Goal: Information Seeking & Learning: Learn about a topic

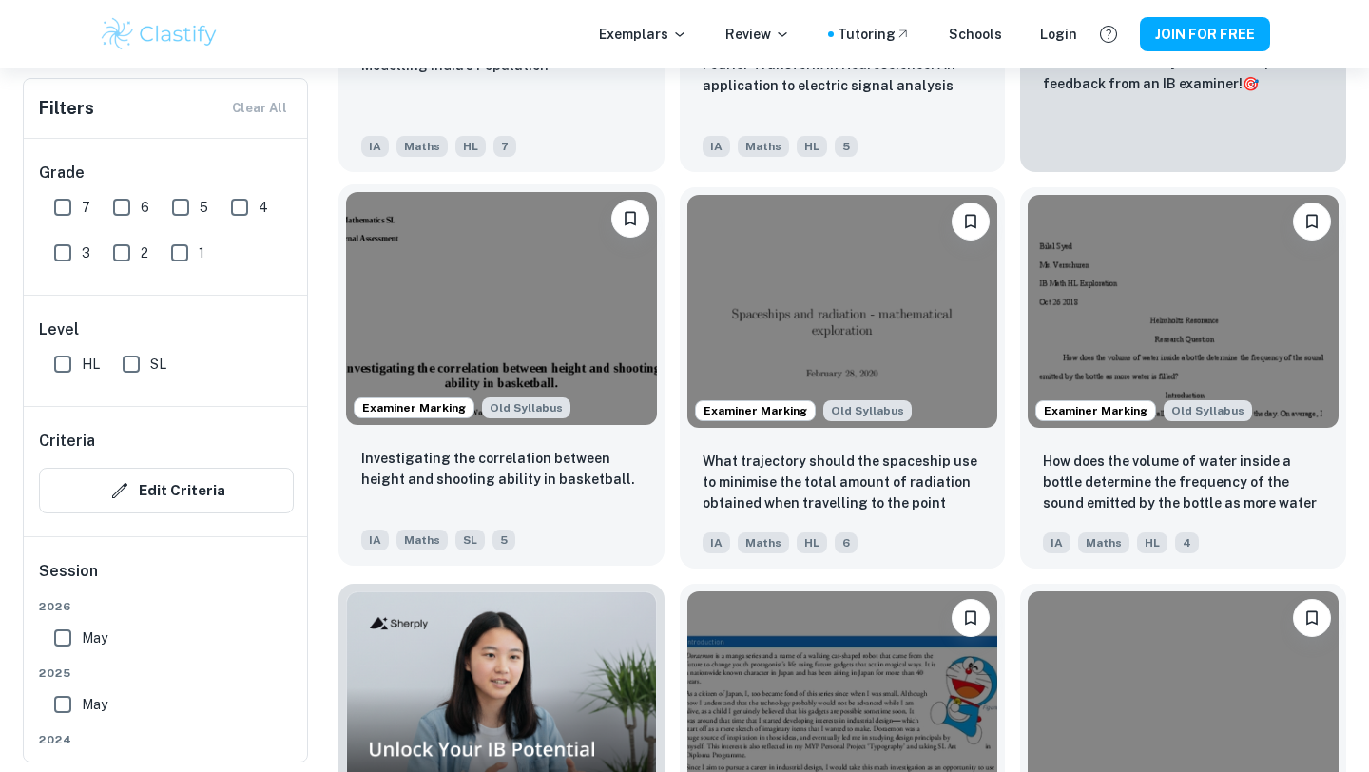
scroll to position [885, 0]
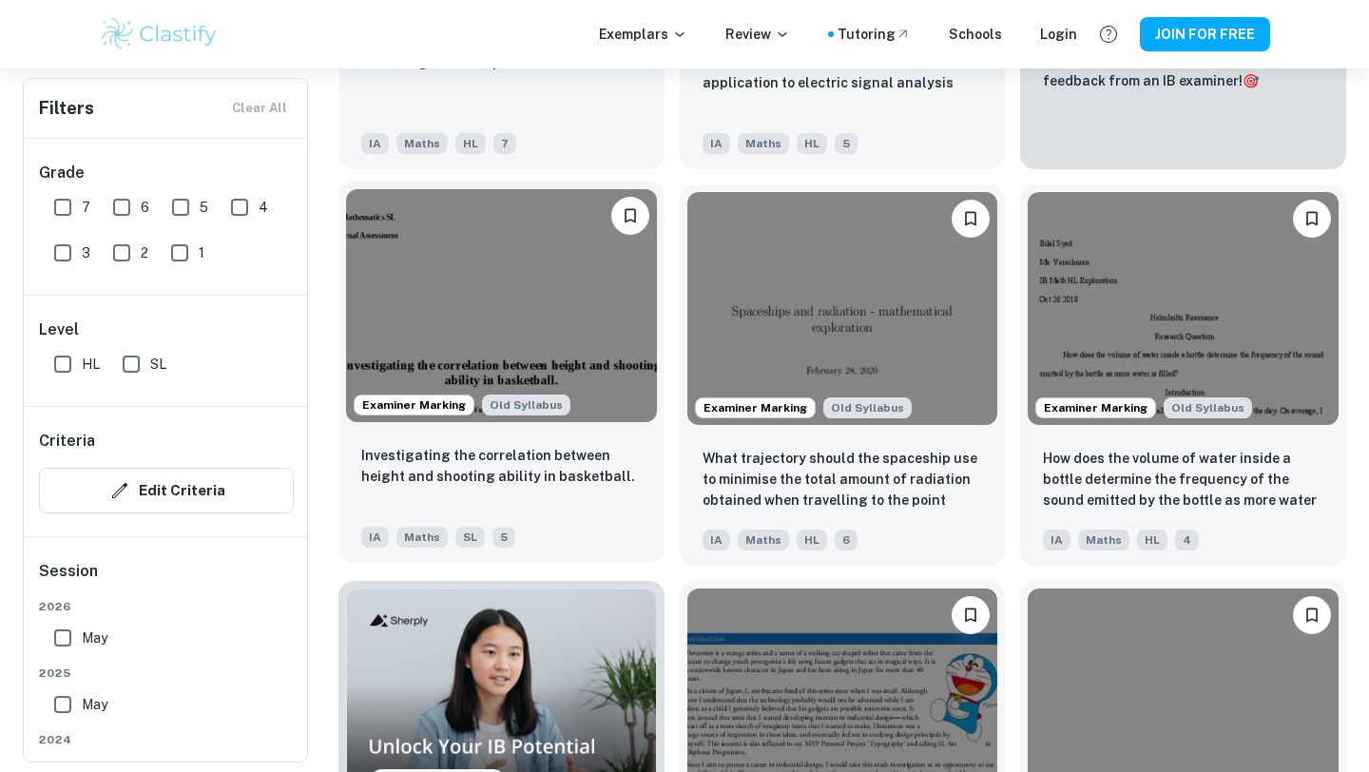
click at [499, 347] on img at bounding box center [501, 305] width 311 height 233
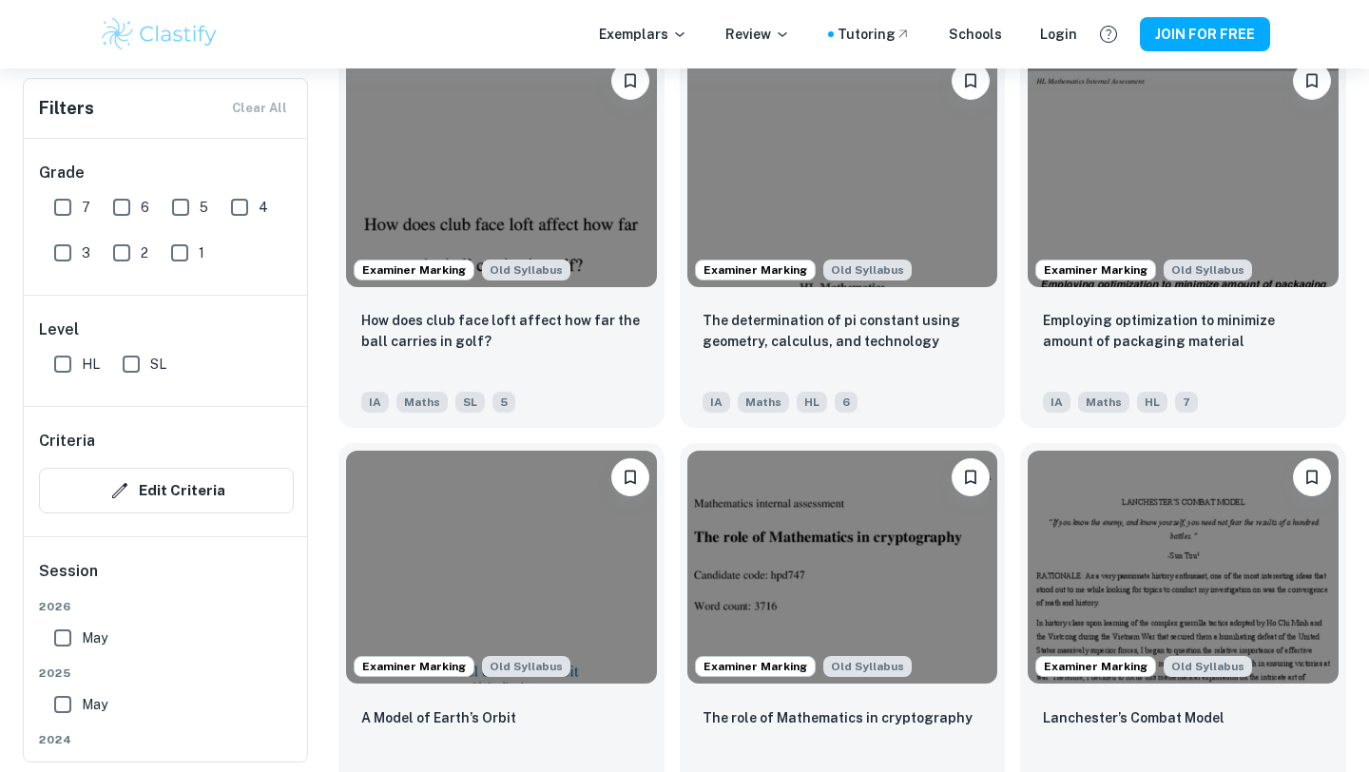
scroll to position [1819, 0]
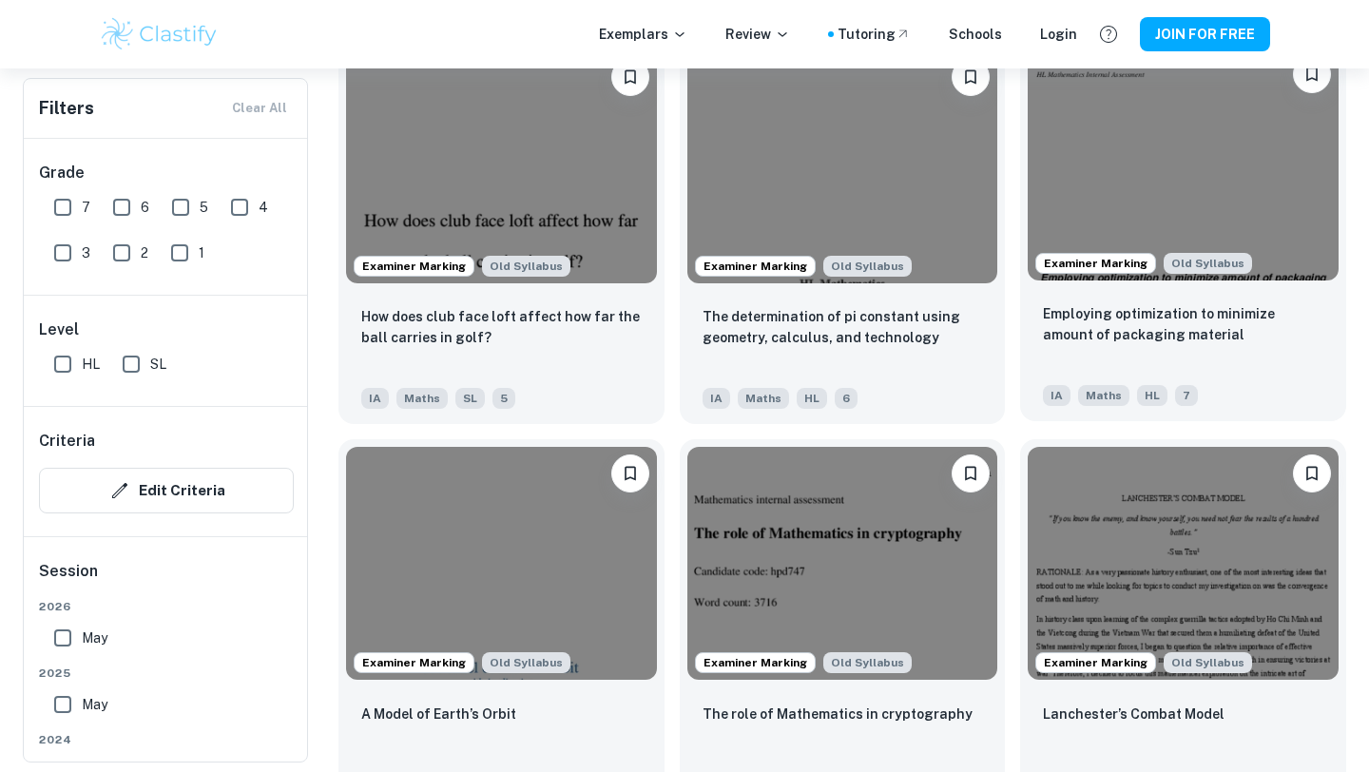
click at [1240, 205] on img at bounding box center [1182, 164] width 311 height 233
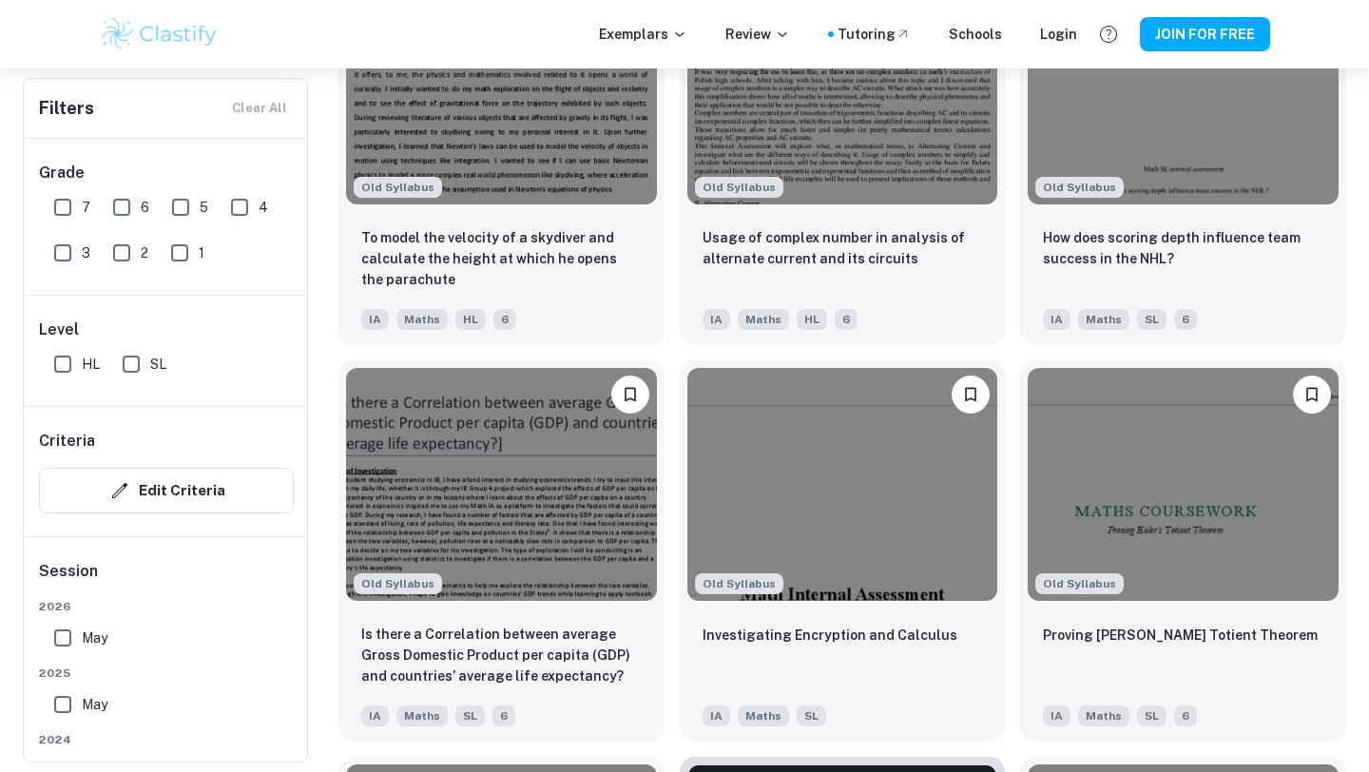
scroll to position [10622, 0]
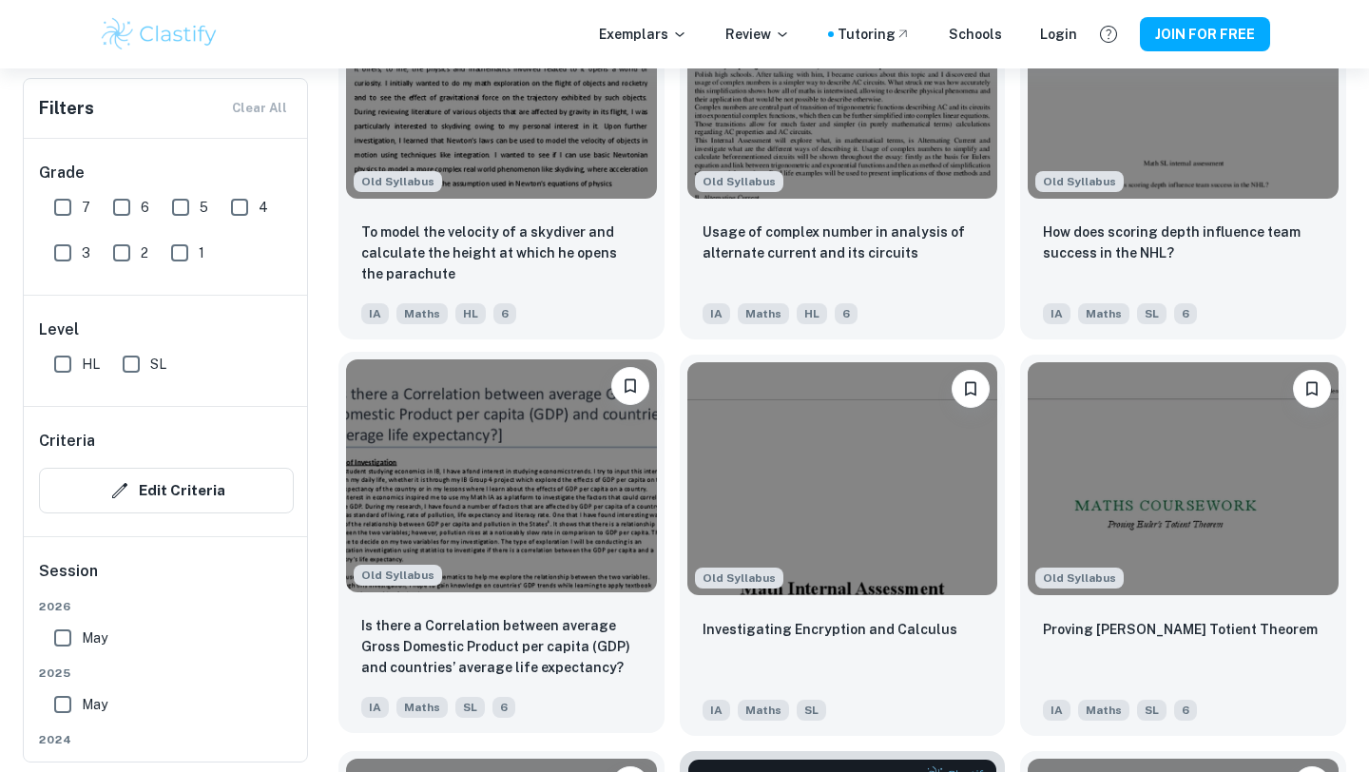
click at [457, 516] on img at bounding box center [501, 475] width 311 height 233
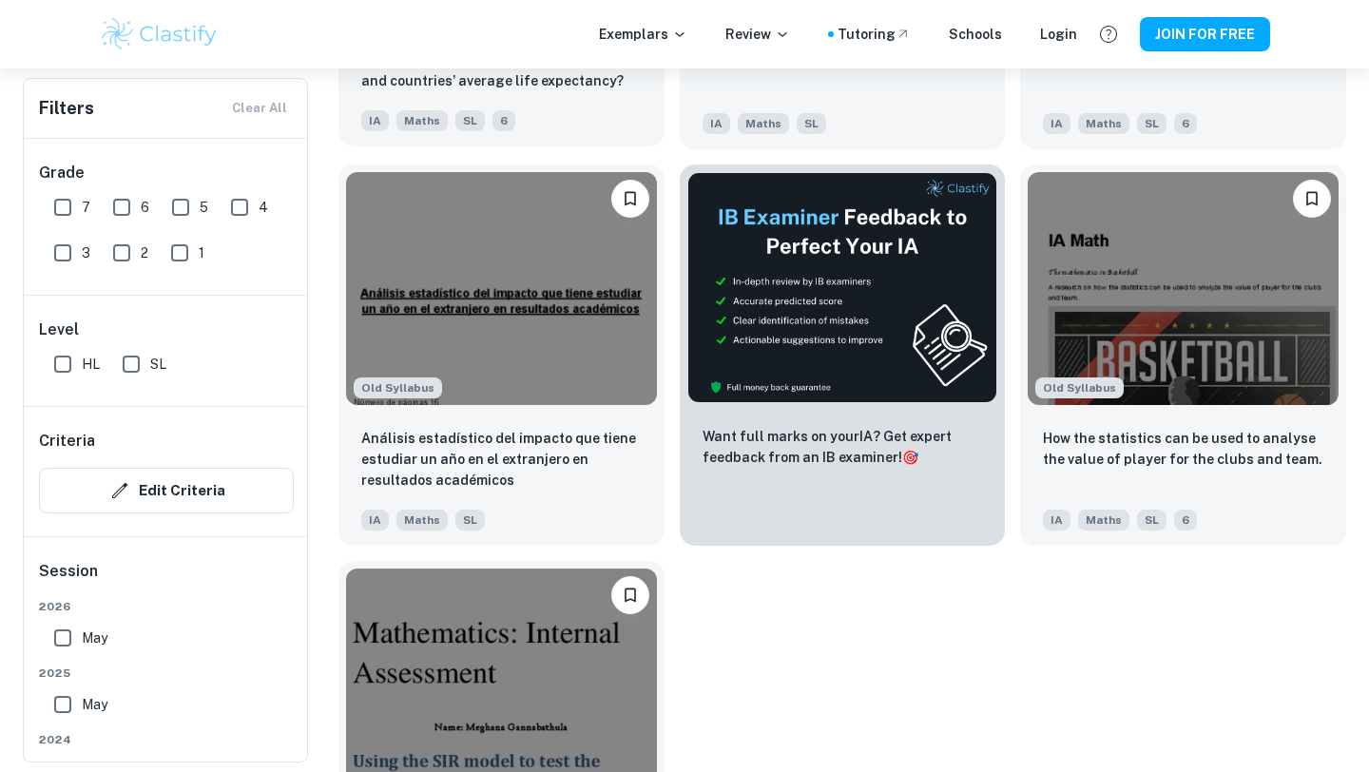
scroll to position [11379, 0]
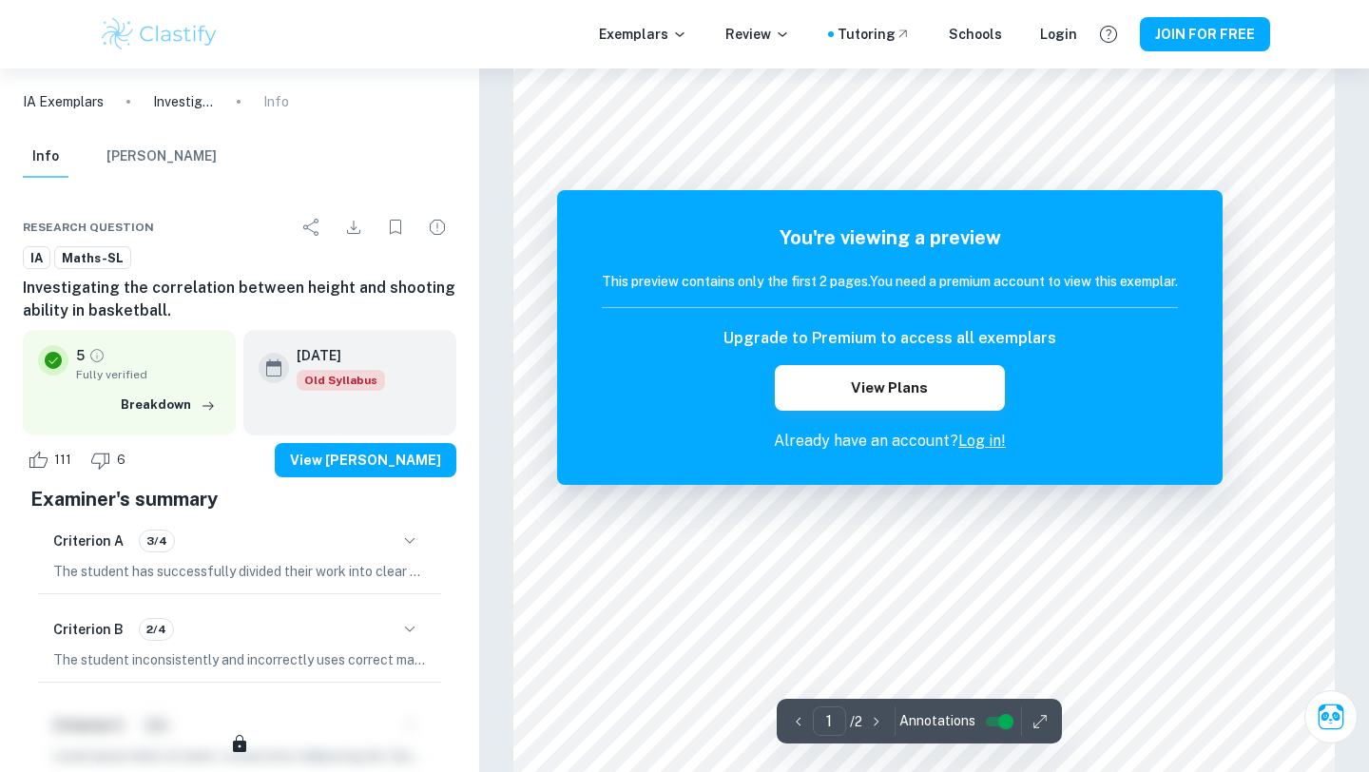
scroll to position [1777, 0]
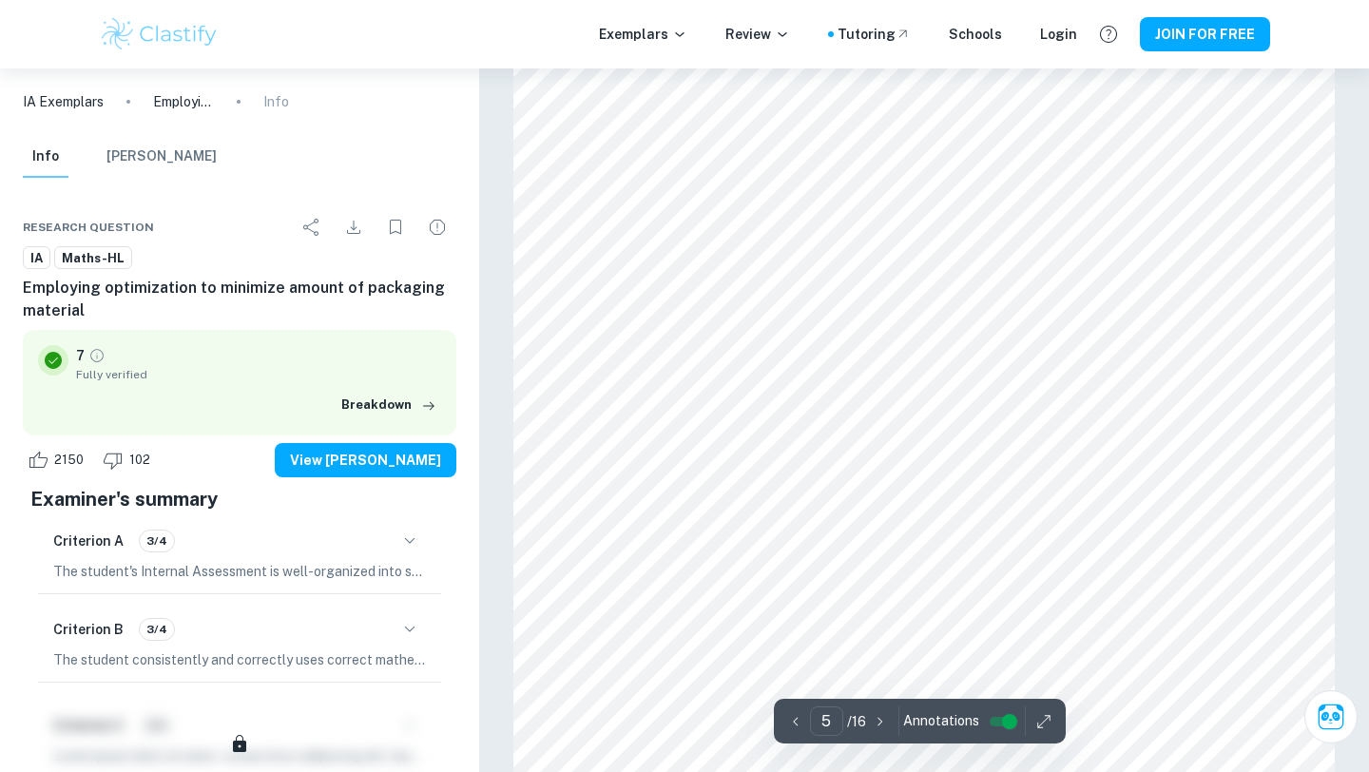
scroll to position [5105, 0]
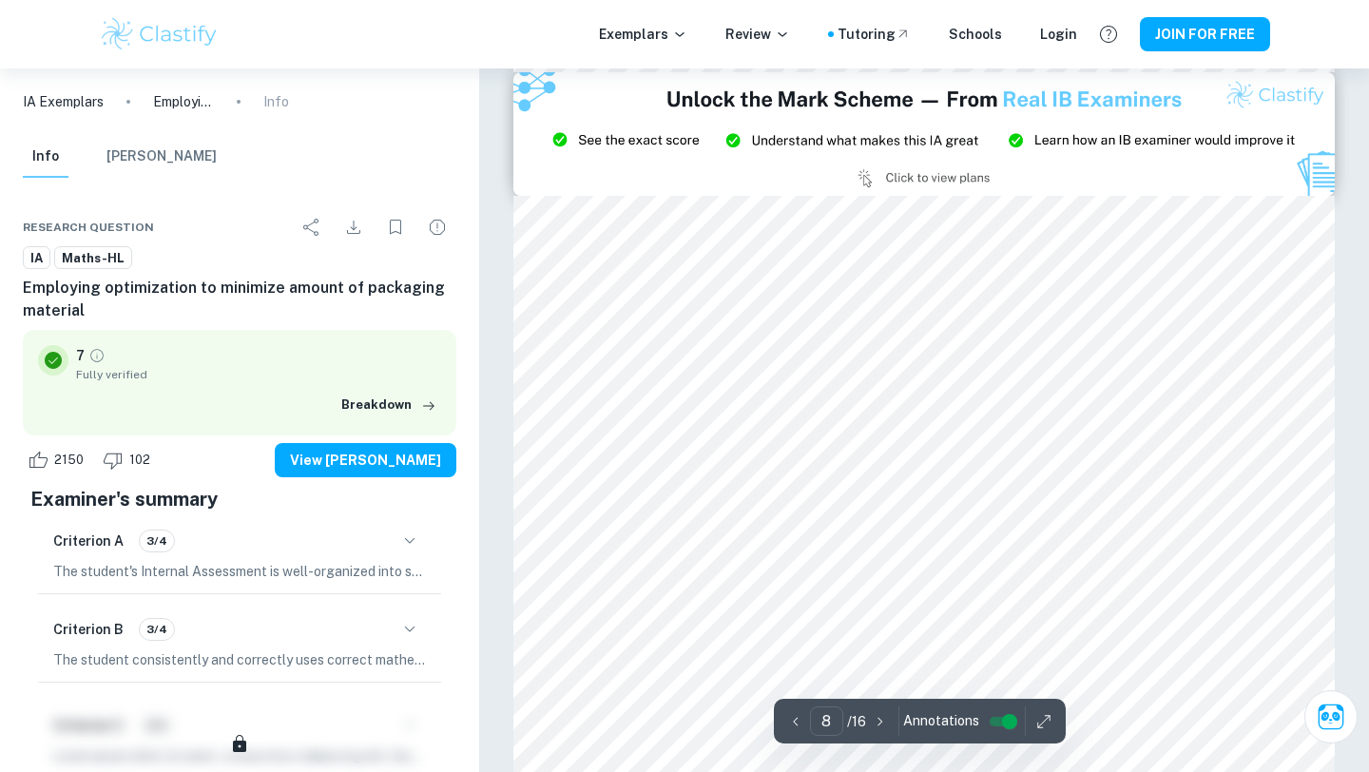
type input "9"
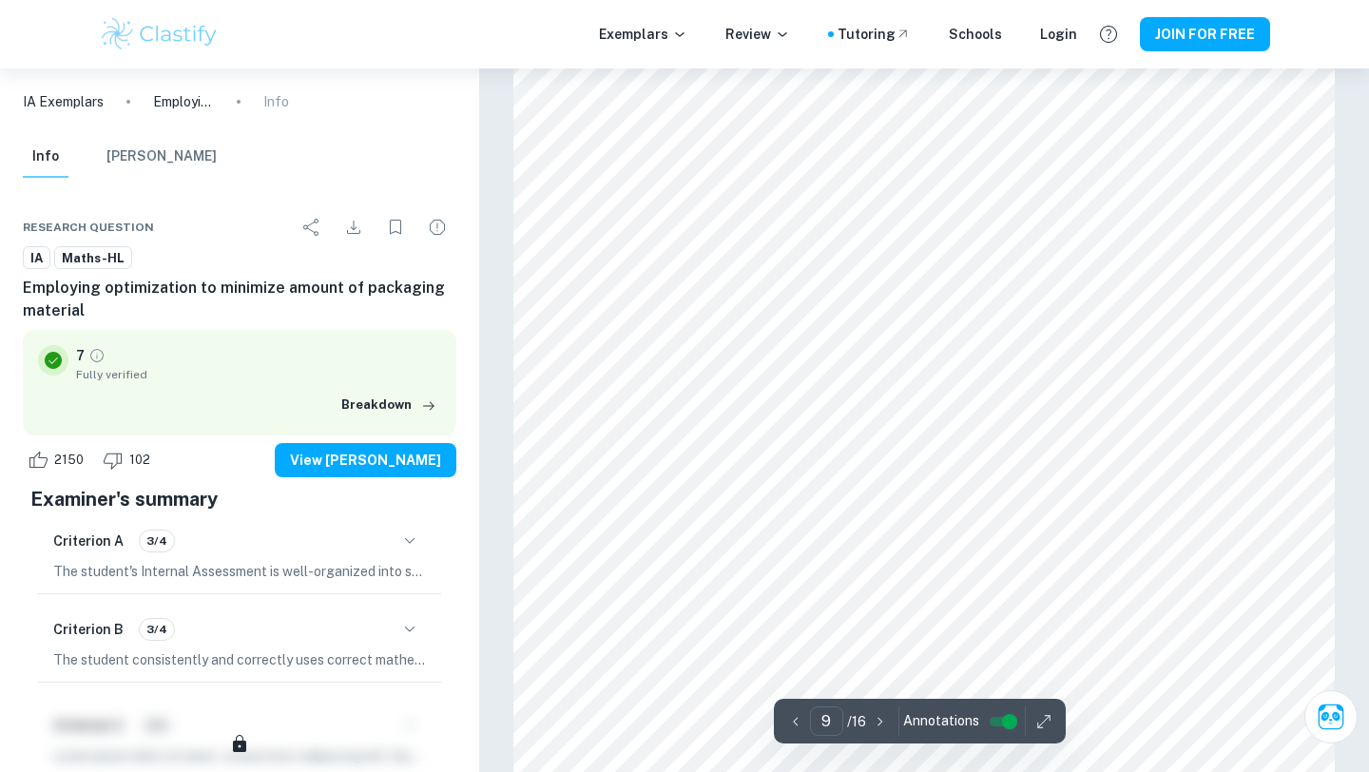
scroll to position [9914, 0]
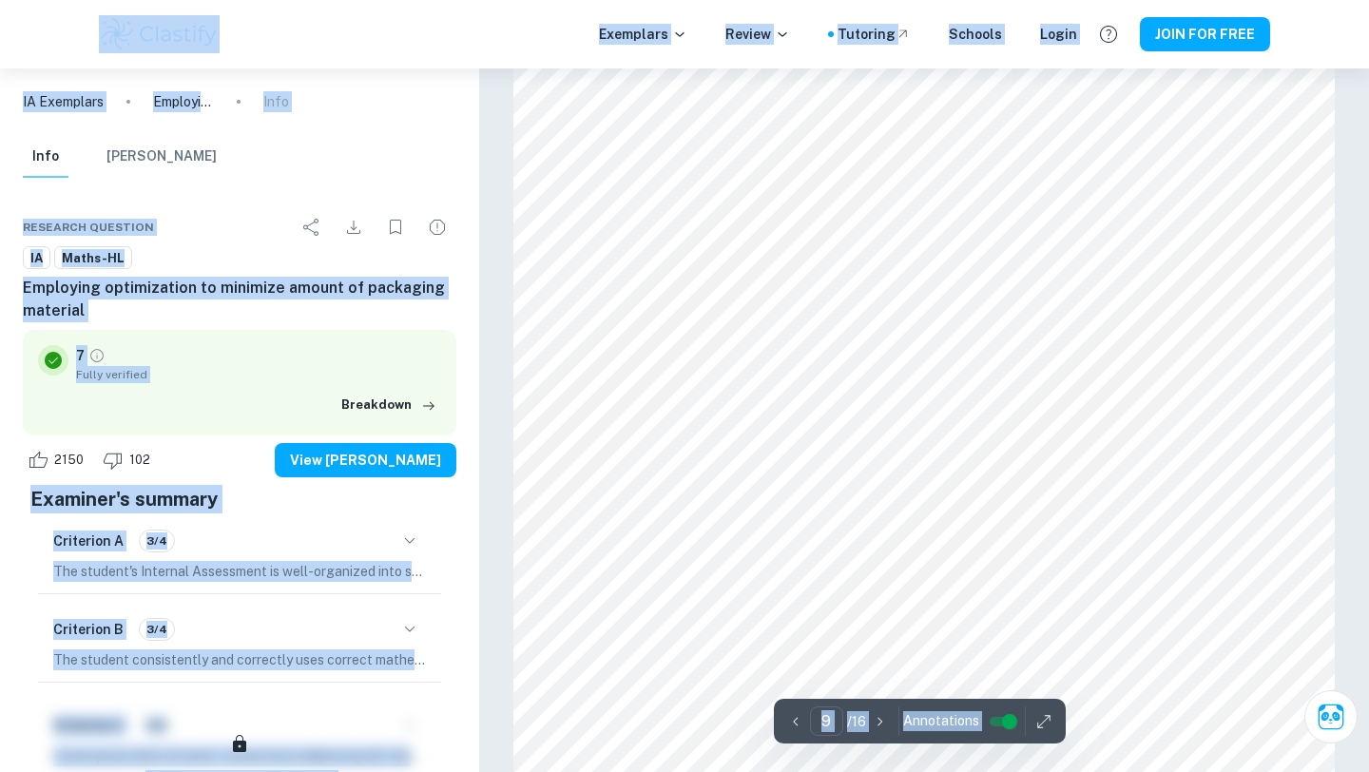
click at [814, 573] on div at bounding box center [870, 565] width 514 height 21
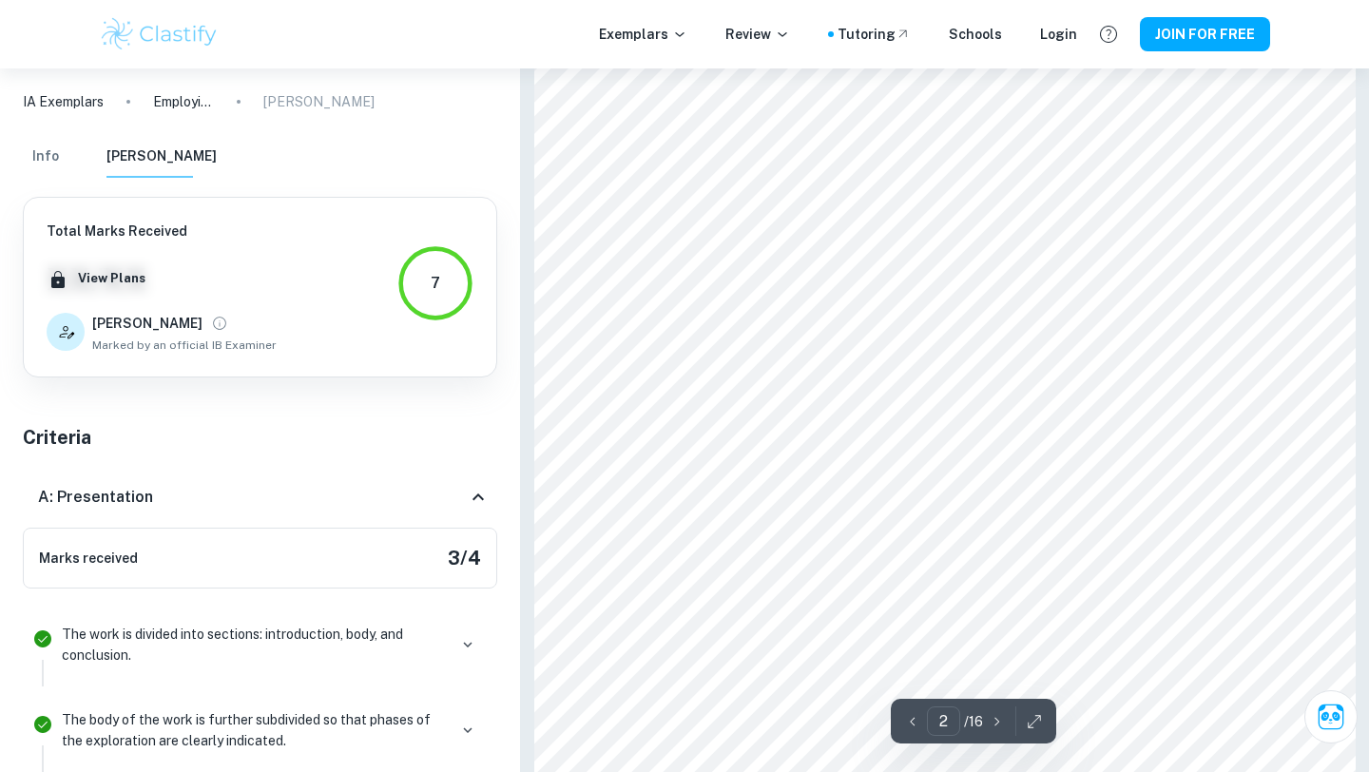
scroll to position [1428, 0]
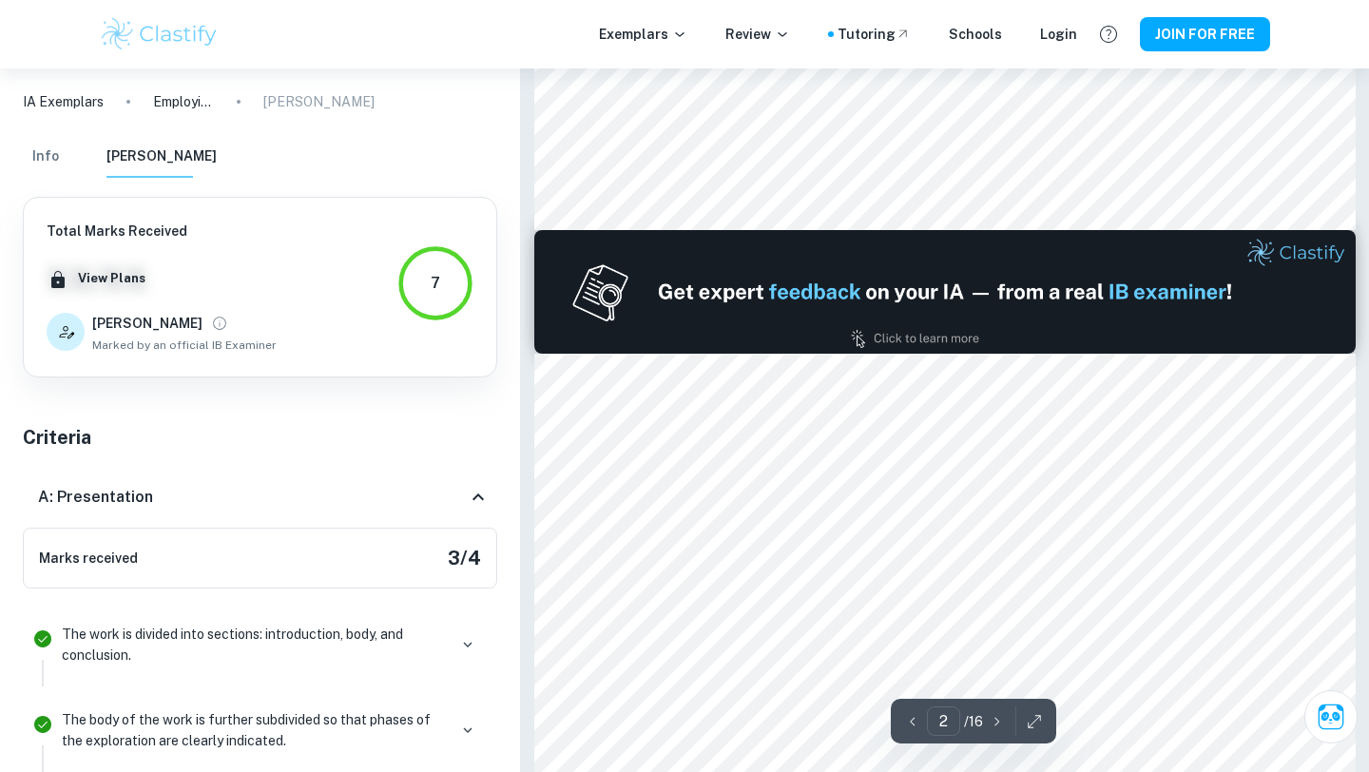
type input "1"
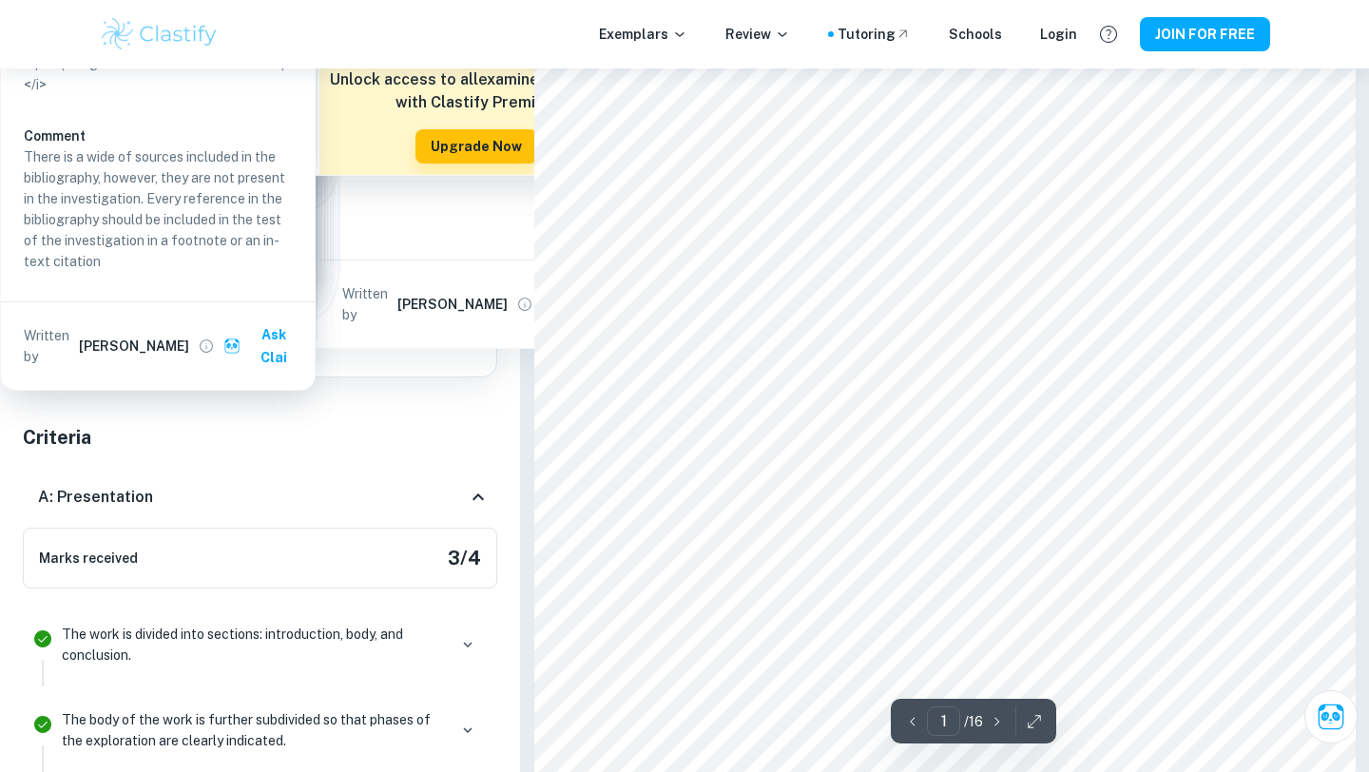
scroll to position [0, 0]
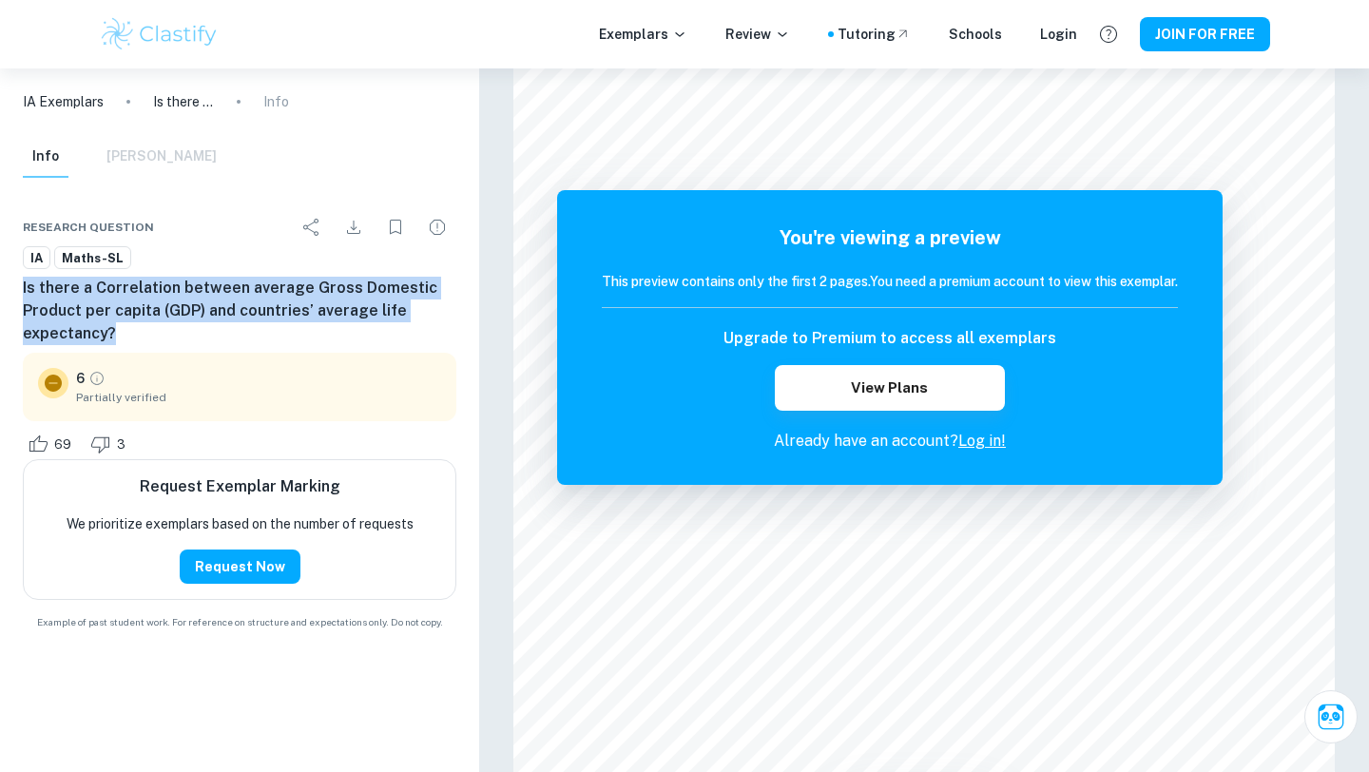
drag, startPoint x: 352, startPoint y: 338, endPoint x: 340, endPoint y: 267, distance: 72.2
click at [341, 267] on div "IA Maths-SL Is there a Correlation between average Gross Domestic Product per c…" at bounding box center [239, 296] width 433 height 100
copy div "Is there a Correlation between average Gross Domestic Product per capita (GDP) …"
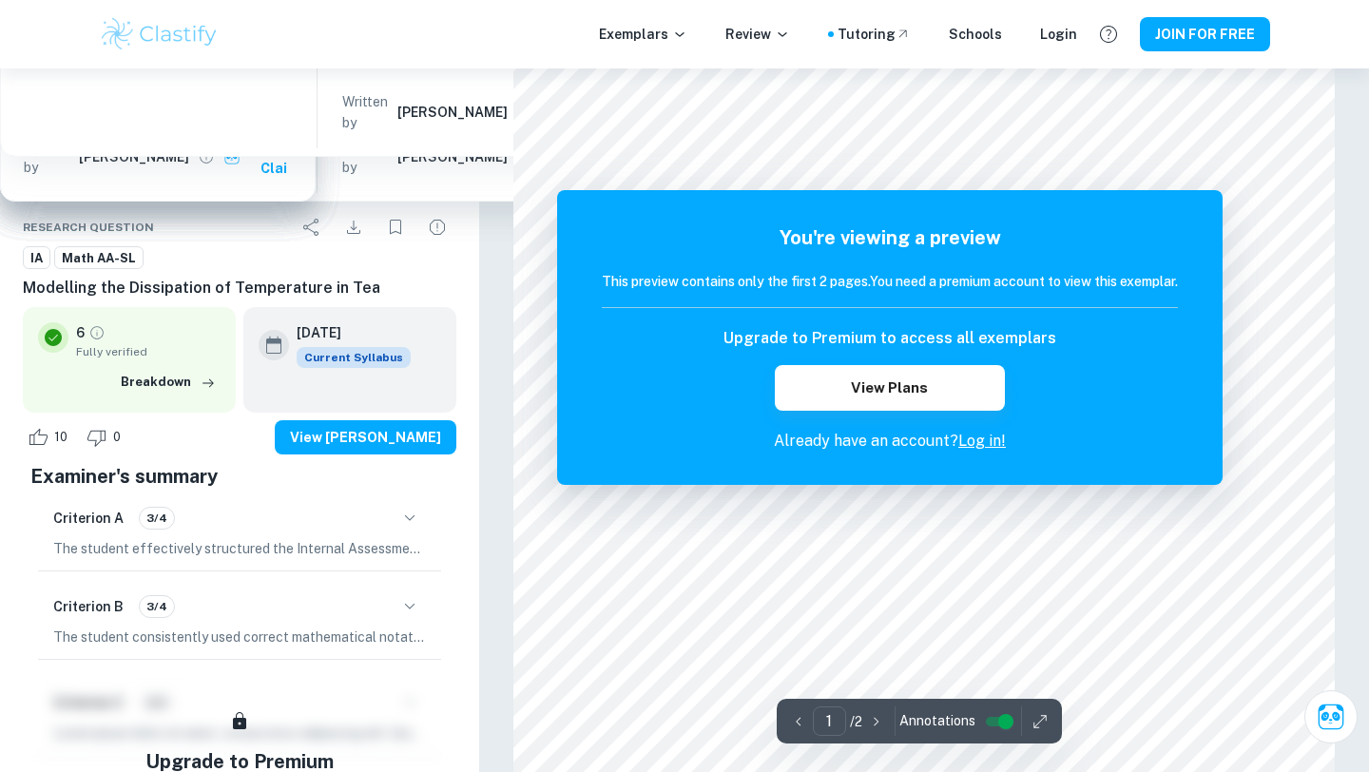
scroll to position [343, 0]
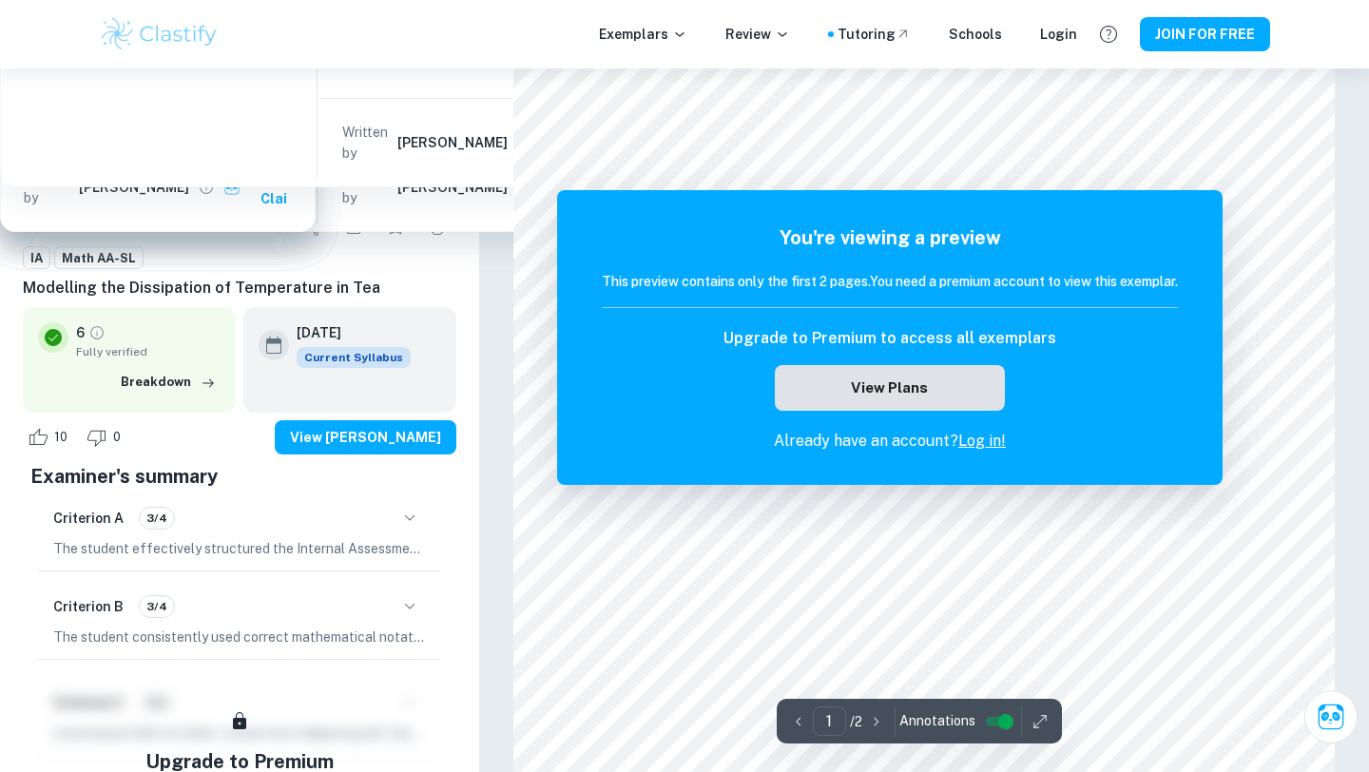
click at [943, 397] on button "View Plans" at bounding box center [890, 388] width 230 height 46
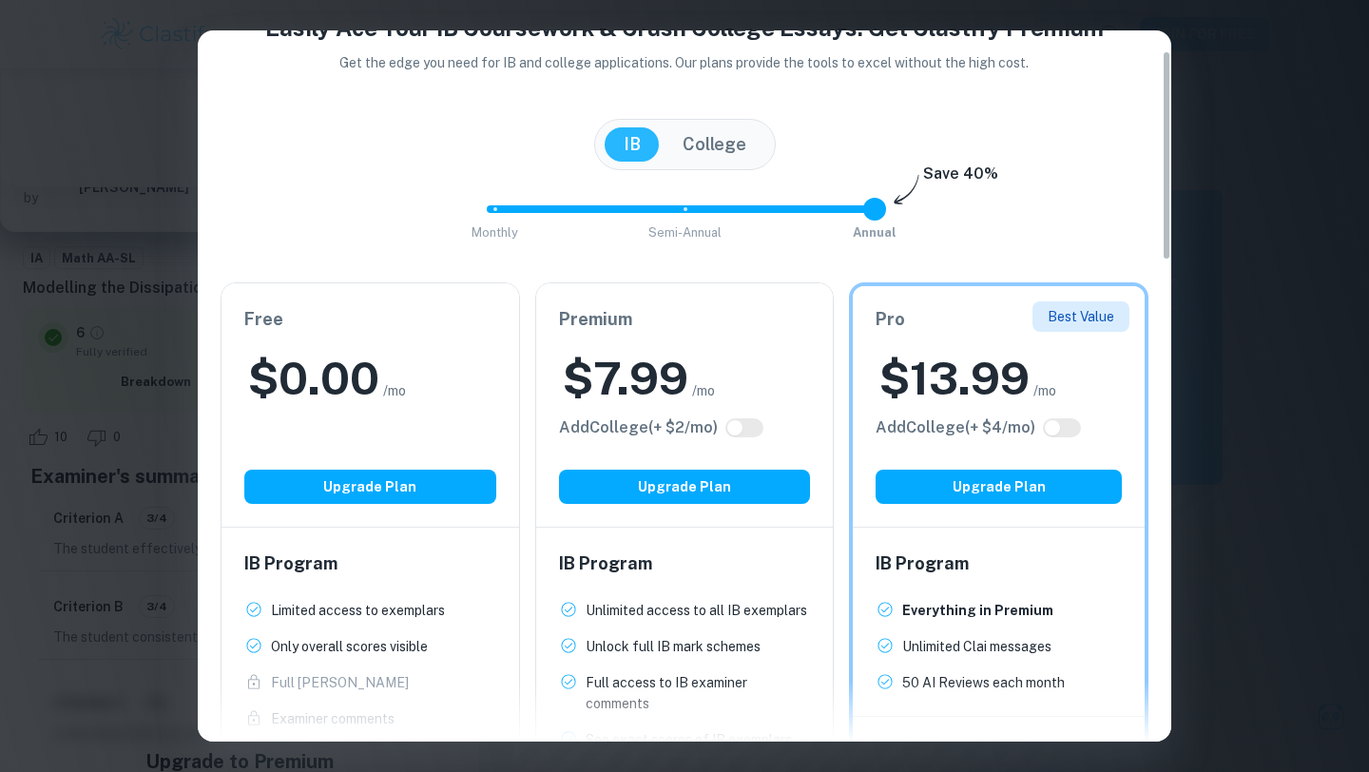
click at [399, 450] on div "Free $ 0.00 /mo Add College (+ $ 2 /mo) Upgrade Plan" at bounding box center [369, 404] width 297 height 243
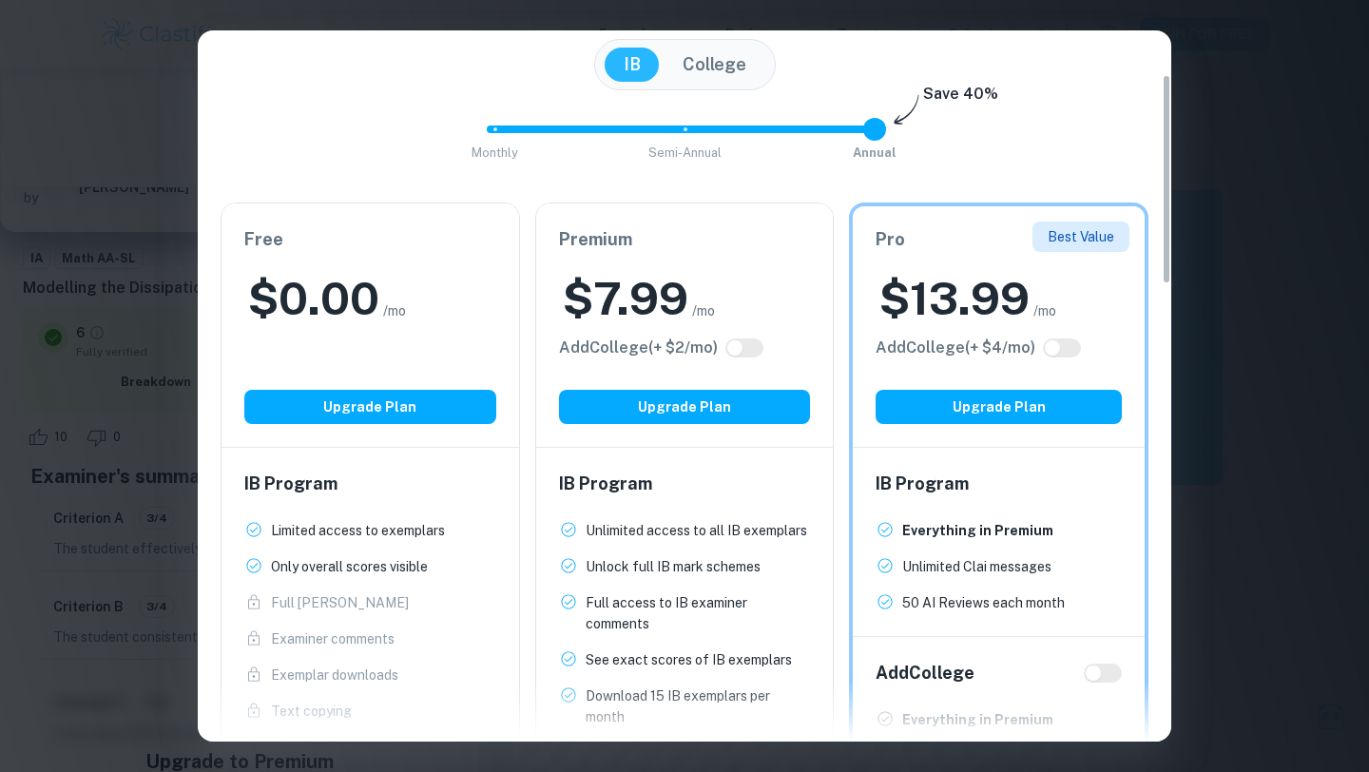
scroll to position [148, 0]
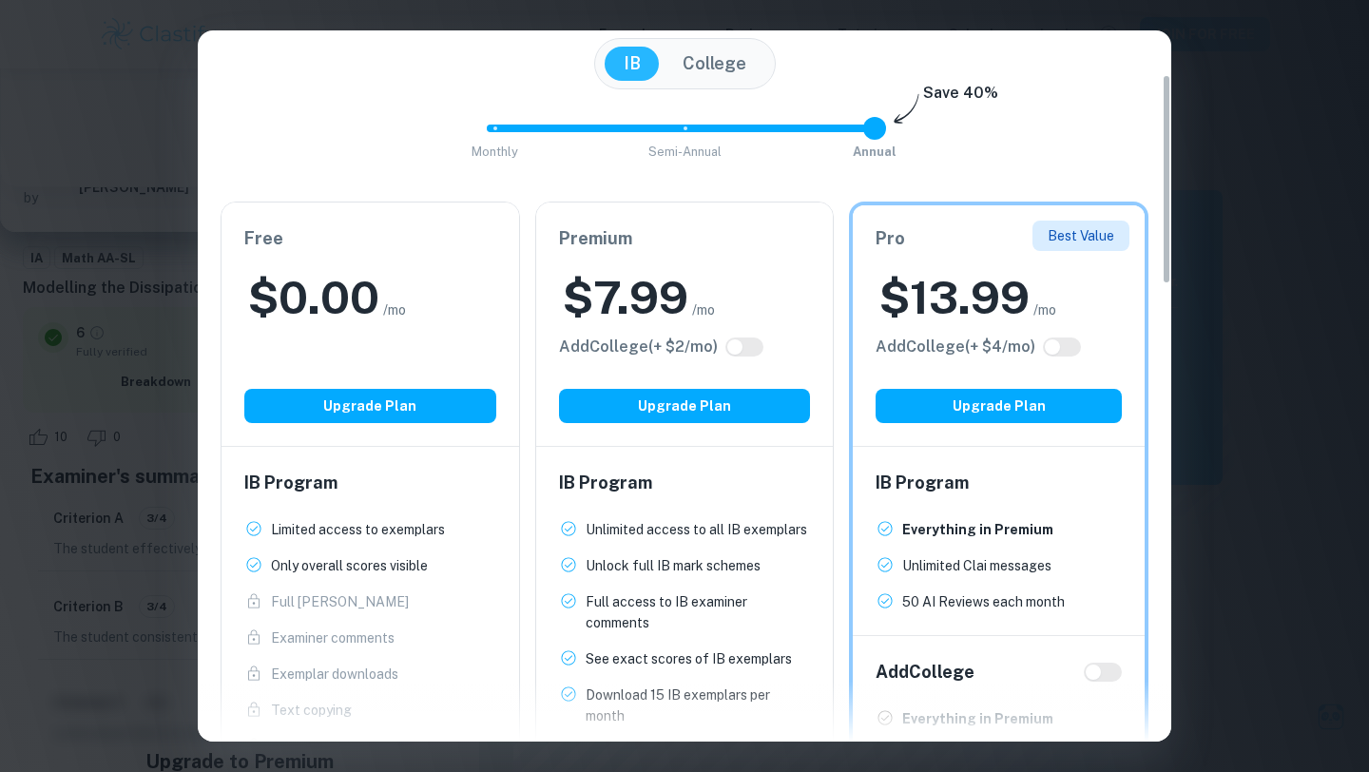
click at [399, 469] on h6 "IB Program" at bounding box center [370, 482] width 252 height 27
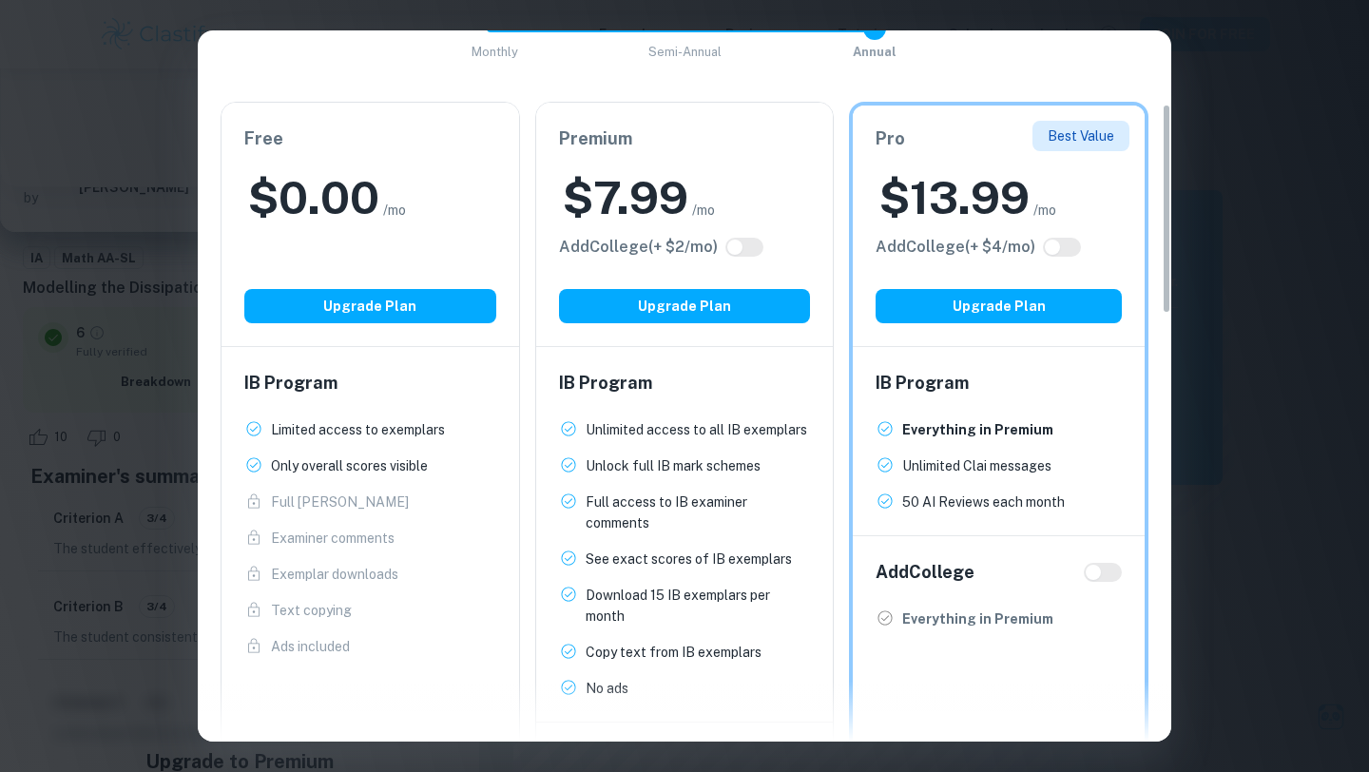
click at [763, 342] on div "Premium $ 7.99 /mo Add College (+ $ 2 /mo) Upgrade Plan" at bounding box center [684, 224] width 297 height 243
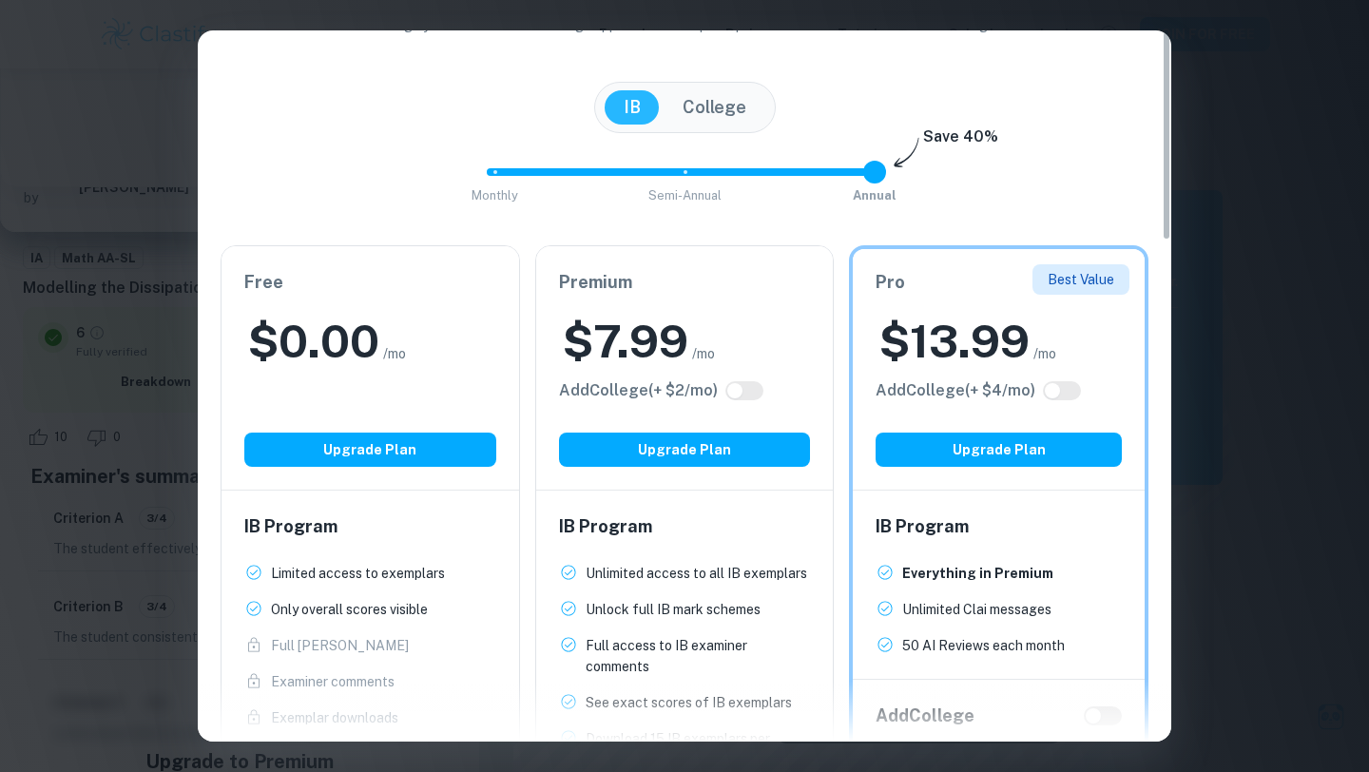
scroll to position [253, 0]
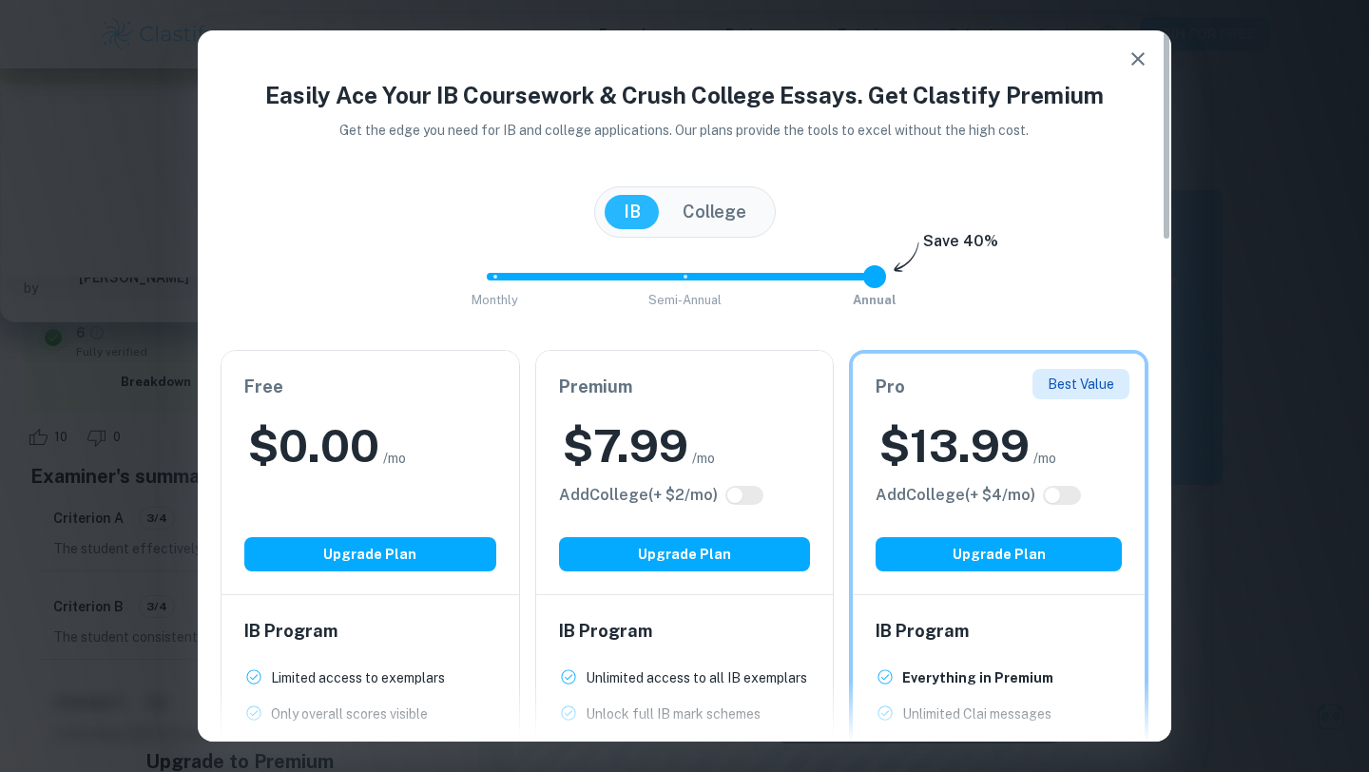
click at [758, 424] on div "$ 7.99 /mo" at bounding box center [685, 445] width 252 height 61
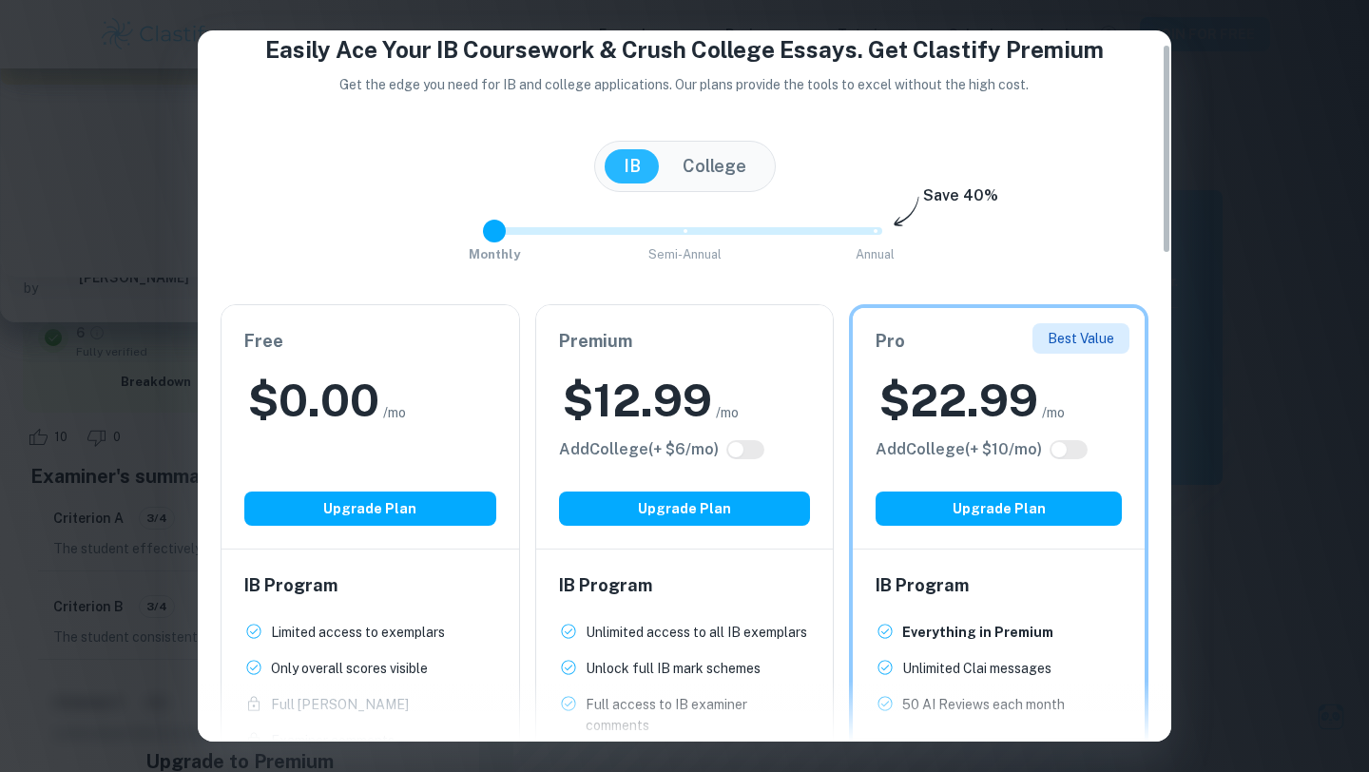
drag, startPoint x: 869, startPoint y: 233, endPoint x: 356, endPoint y: 237, distance: 512.3
click at [356, 237] on div "Monthly Semi-Annual Annual Save 40%" at bounding box center [684, 240] width 928 height 51
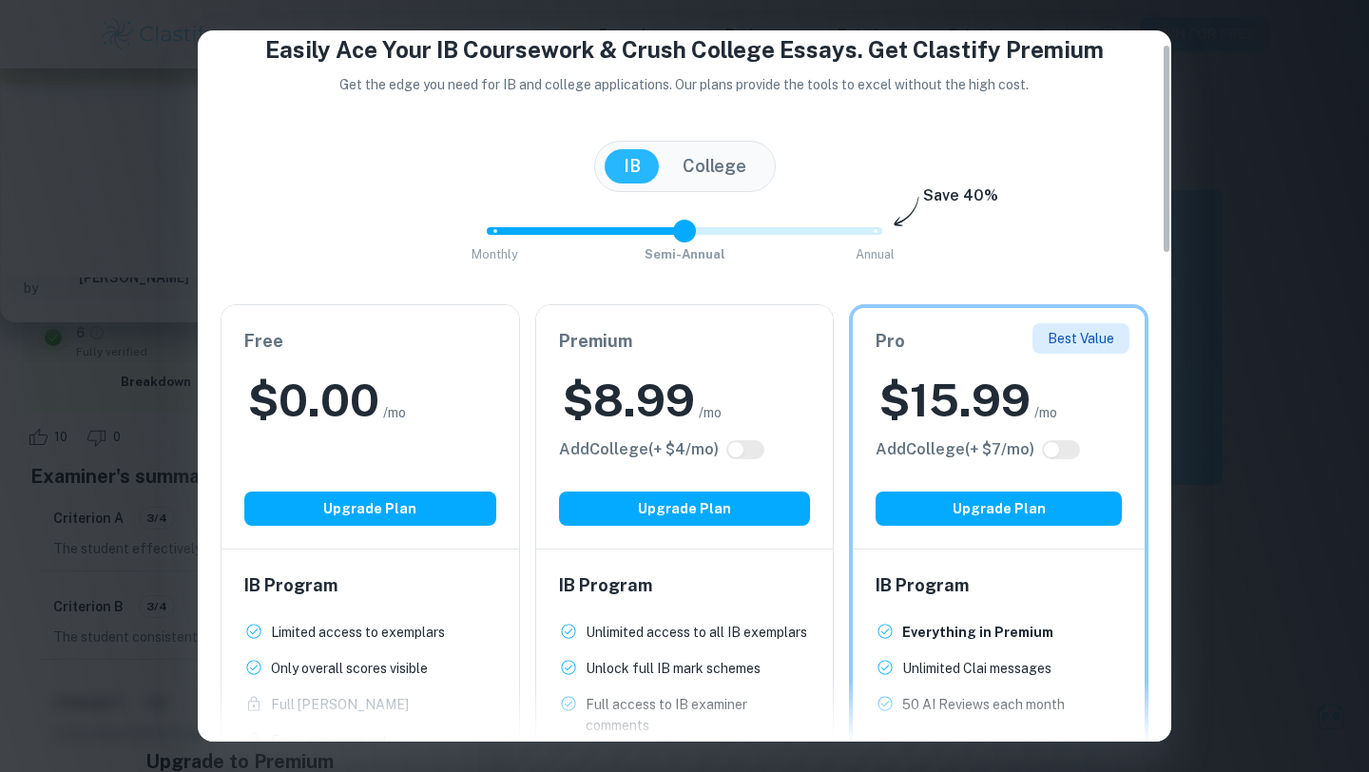
type input "2"
drag, startPoint x: 486, startPoint y: 227, endPoint x: 1016, endPoint y: 238, distance: 530.4
click at [1026, 238] on div "Monthly Semi-Annual Annual Save 40%" at bounding box center [684, 240] width 928 height 51
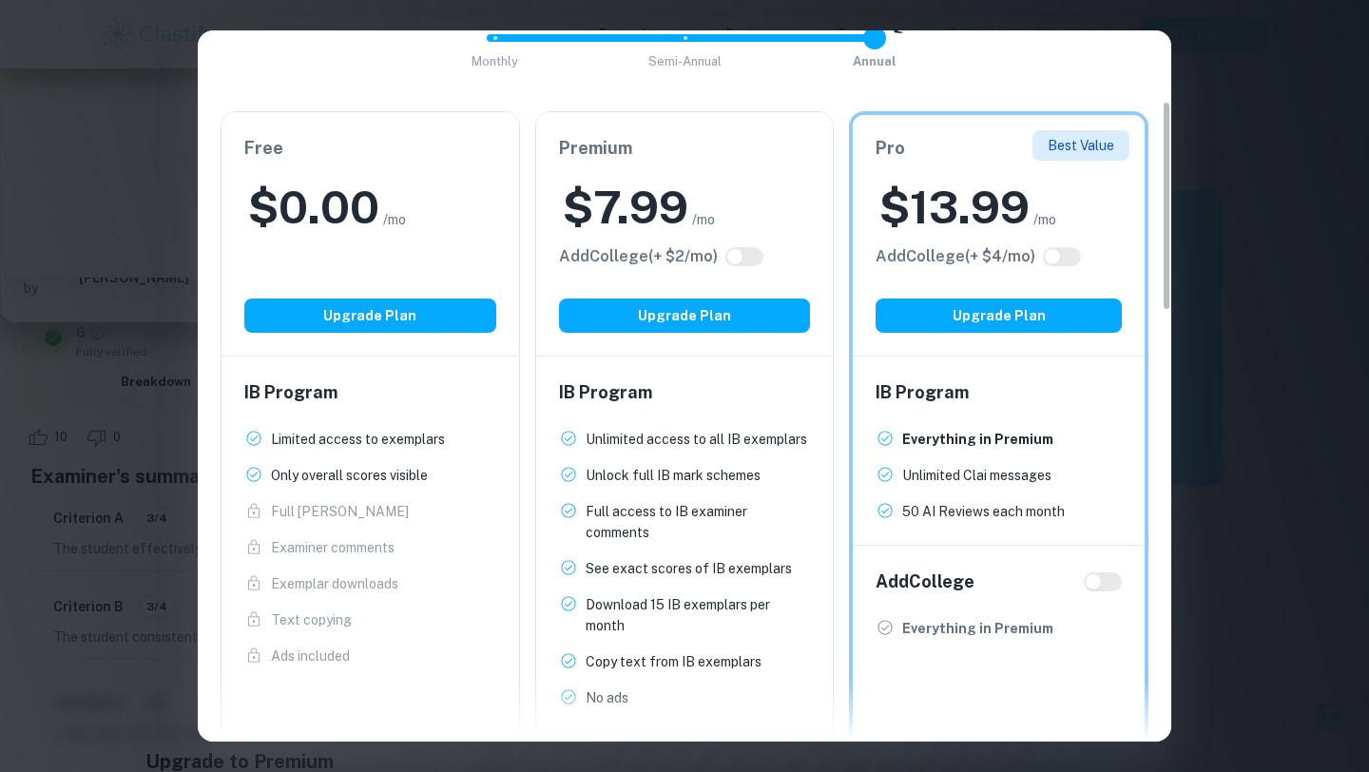
click at [764, 566] on p "See exact scores of IB exemplars" at bounding box center [688, 568] width 206 height 21
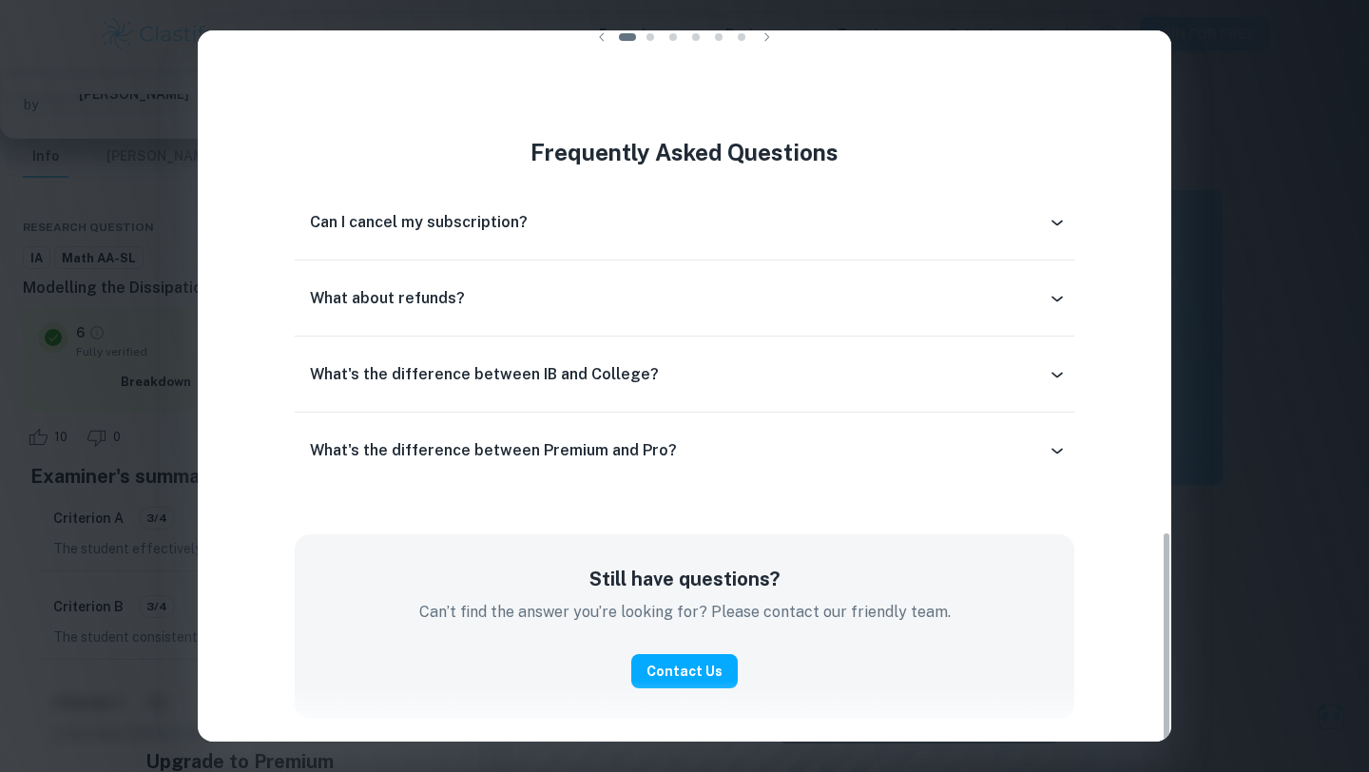
scroll to position [451, 0]
click at [1368, 264] on div "Easily Ace Your IB Coursework & Crush College Essays. Get Clastify Premium Get …" at bounding box center [684, 386] width 1369 height 772
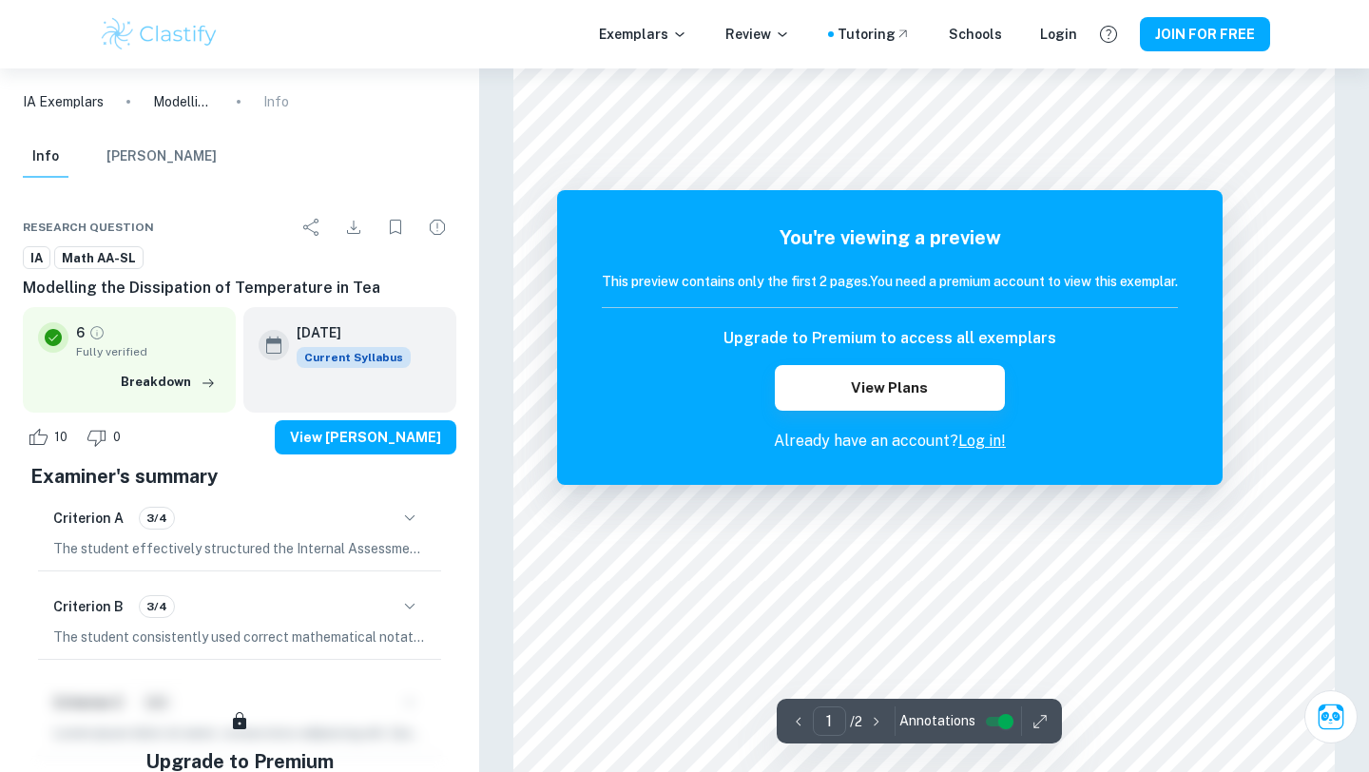
scroll to position [0, 0]
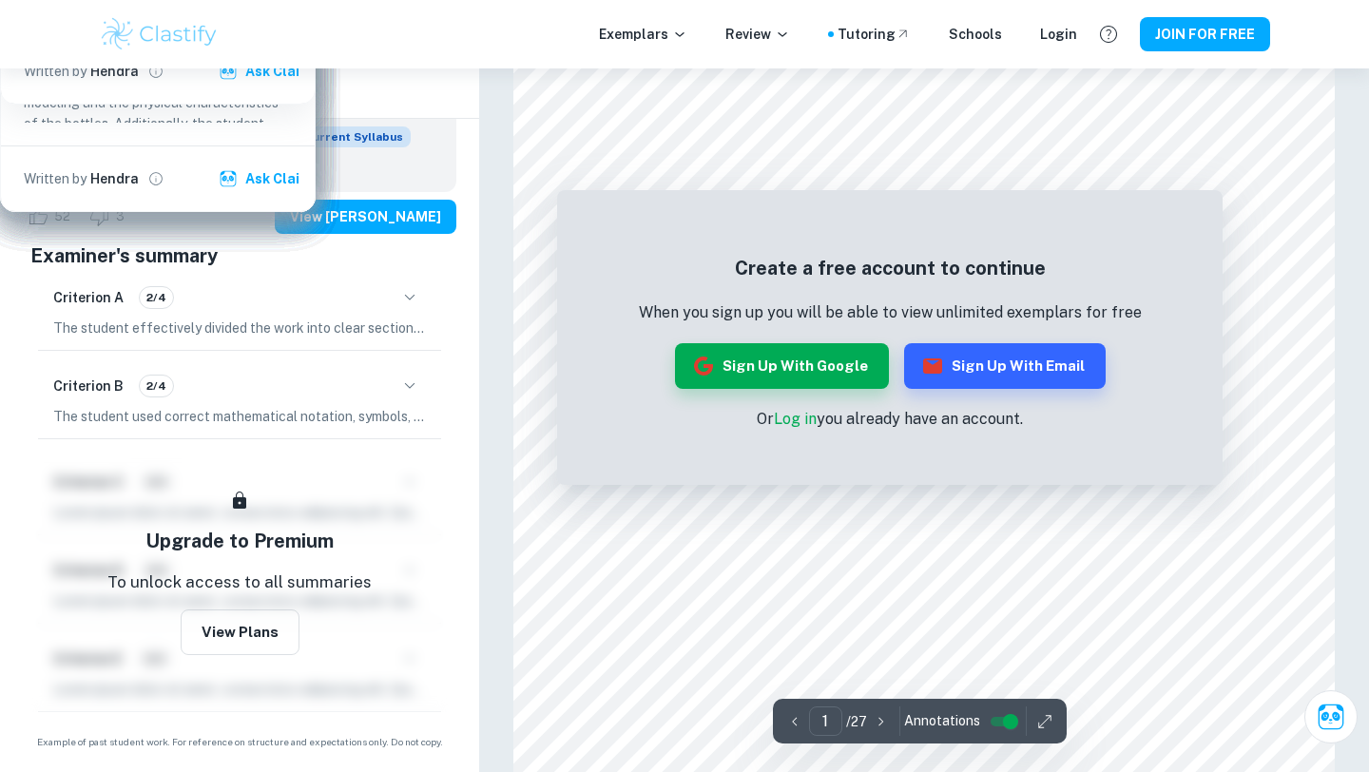
scroll to position [343, 0]
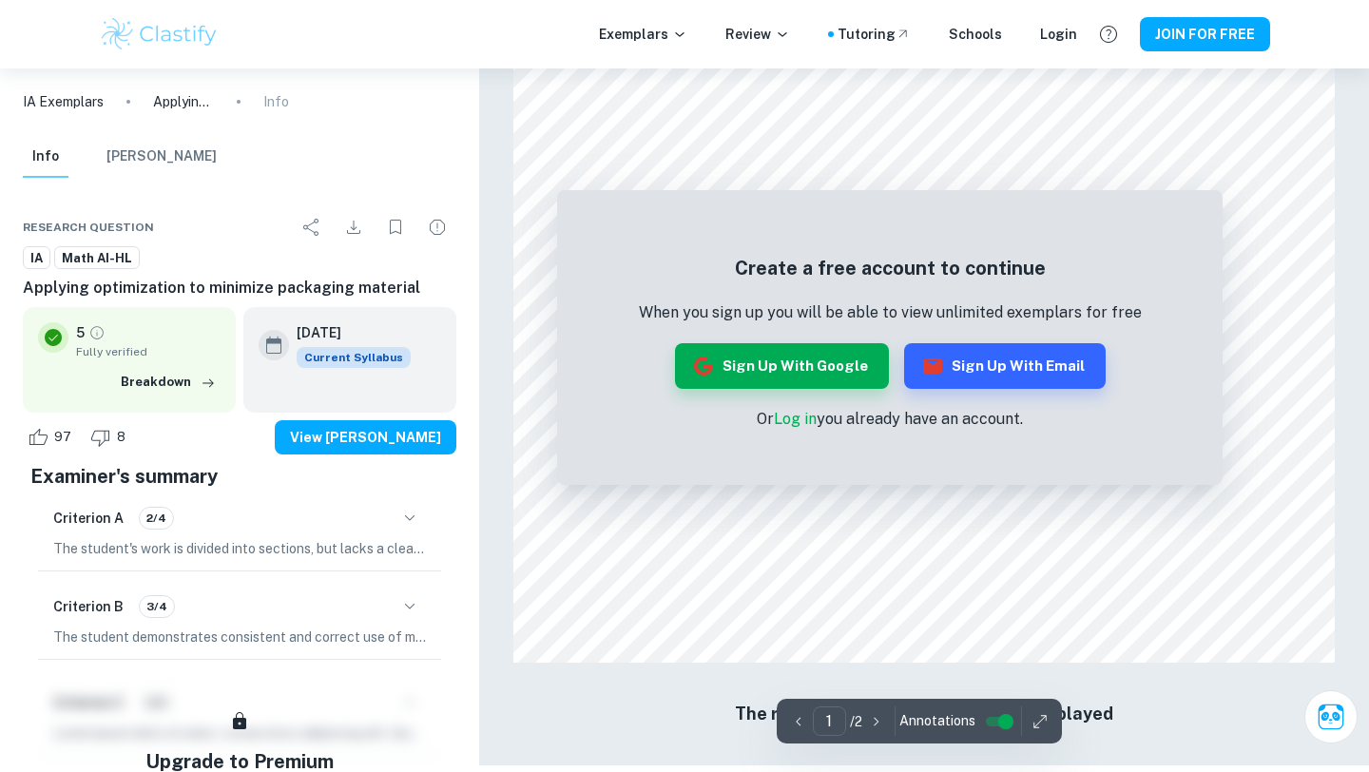
scroll to position [1581, 0]
